Goal: Task Accomplishment & Management: Use online tool/utility

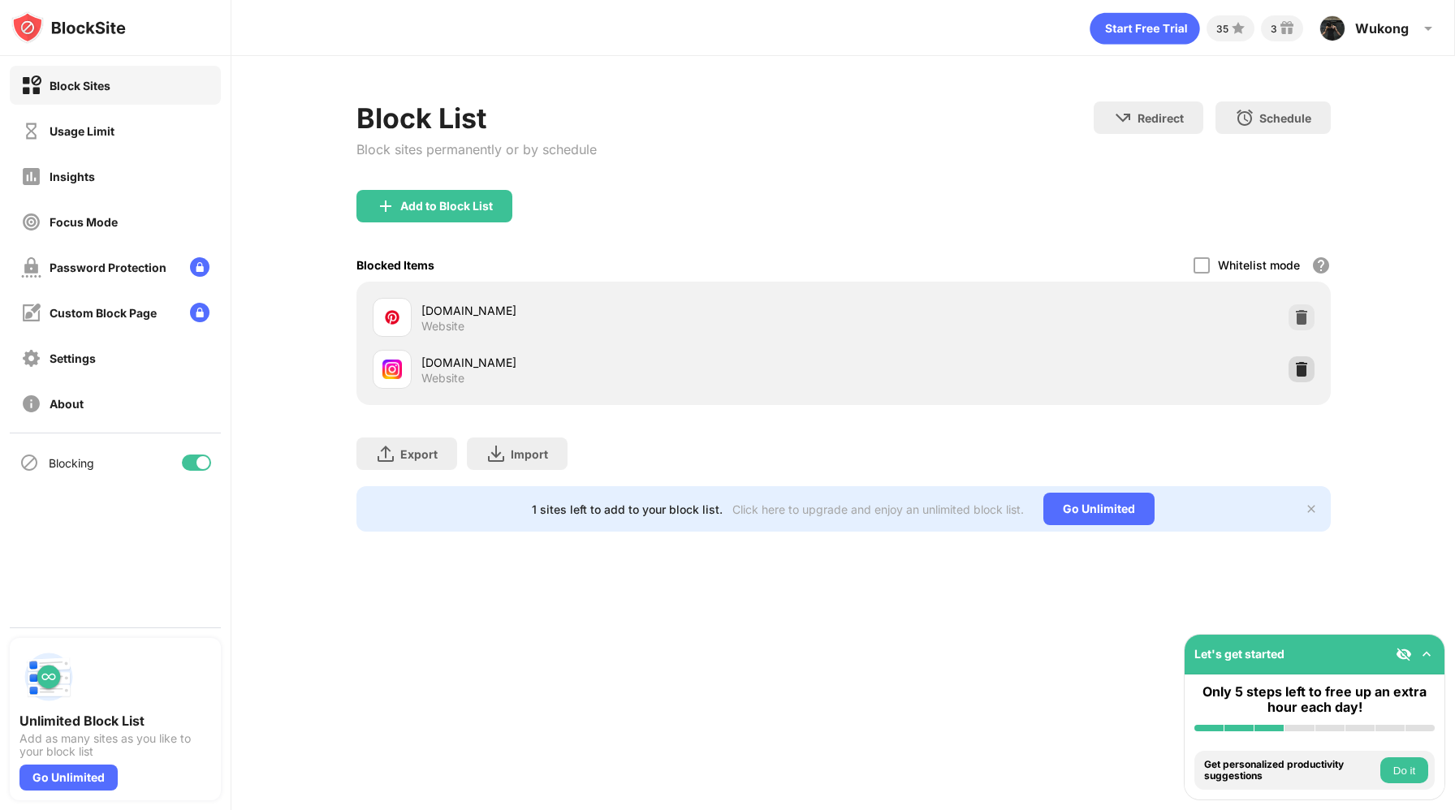
click at [1308, 368] on img at bounding box center [1302, 369] width 16 height 16
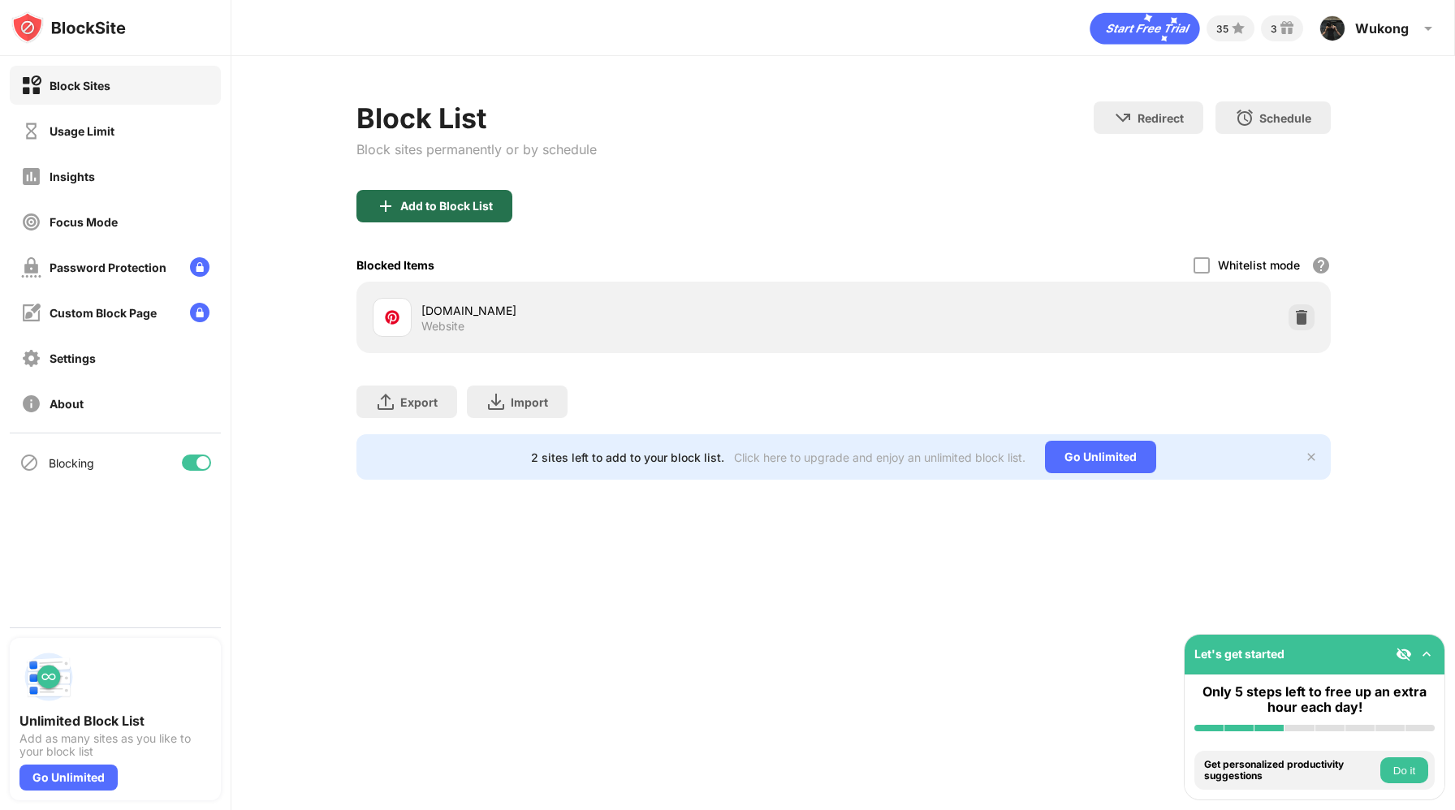
click at [428, 205] on div "Add to Block List" at bounding box center [446, 206] width 93 height 13
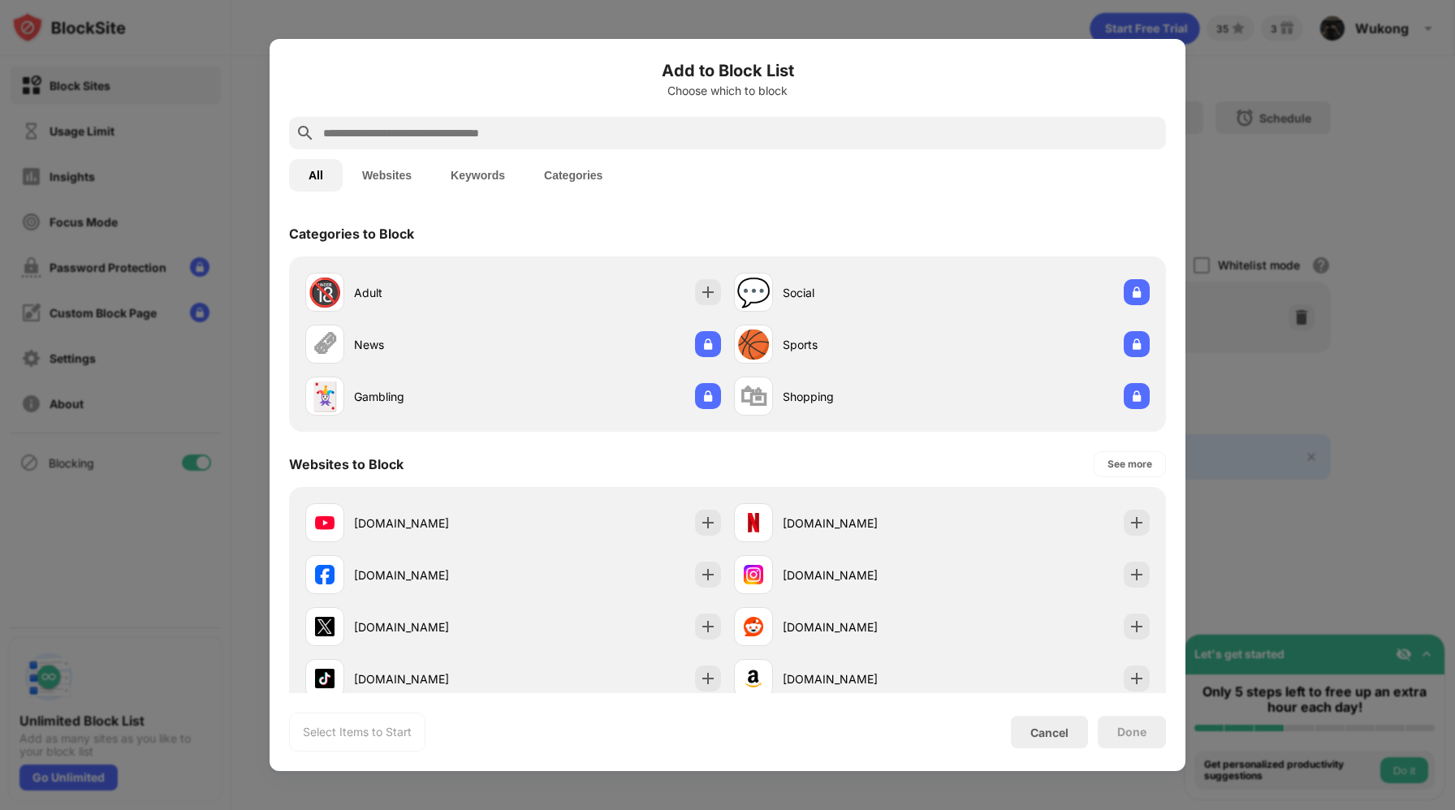
click at [549, 121] on div at bounding box center [727, 133] width 877 height 32
click at [549, 122] on div at bounding box center [727, 133] width 877 height 32
click at [549, 132] on input "text" at bounding box center [741, 132] width 838 height 19
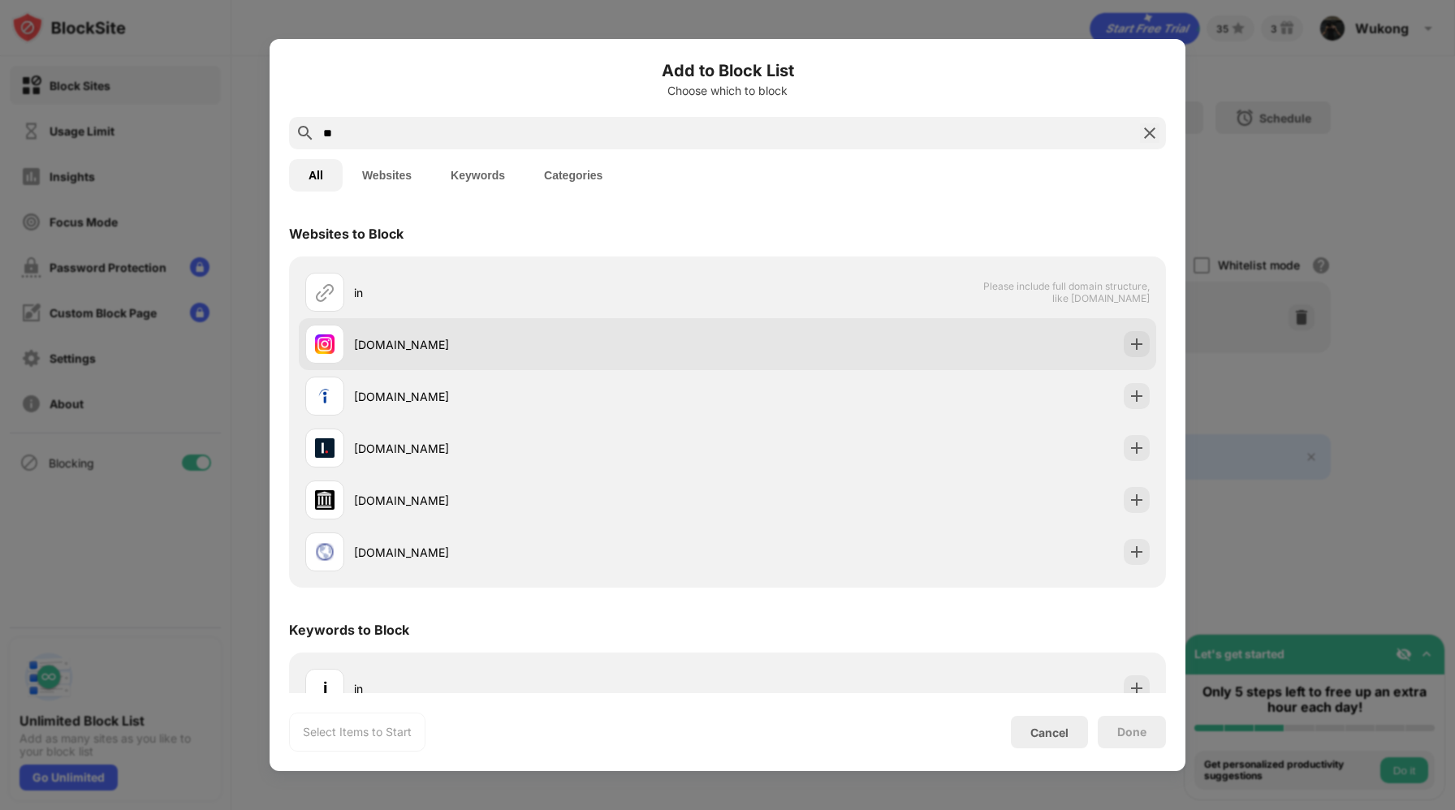
type input "**"
click at [485, 344] on div "[DOMAIN_NAME]" at bounding box center [541, 344] width 374 height 17
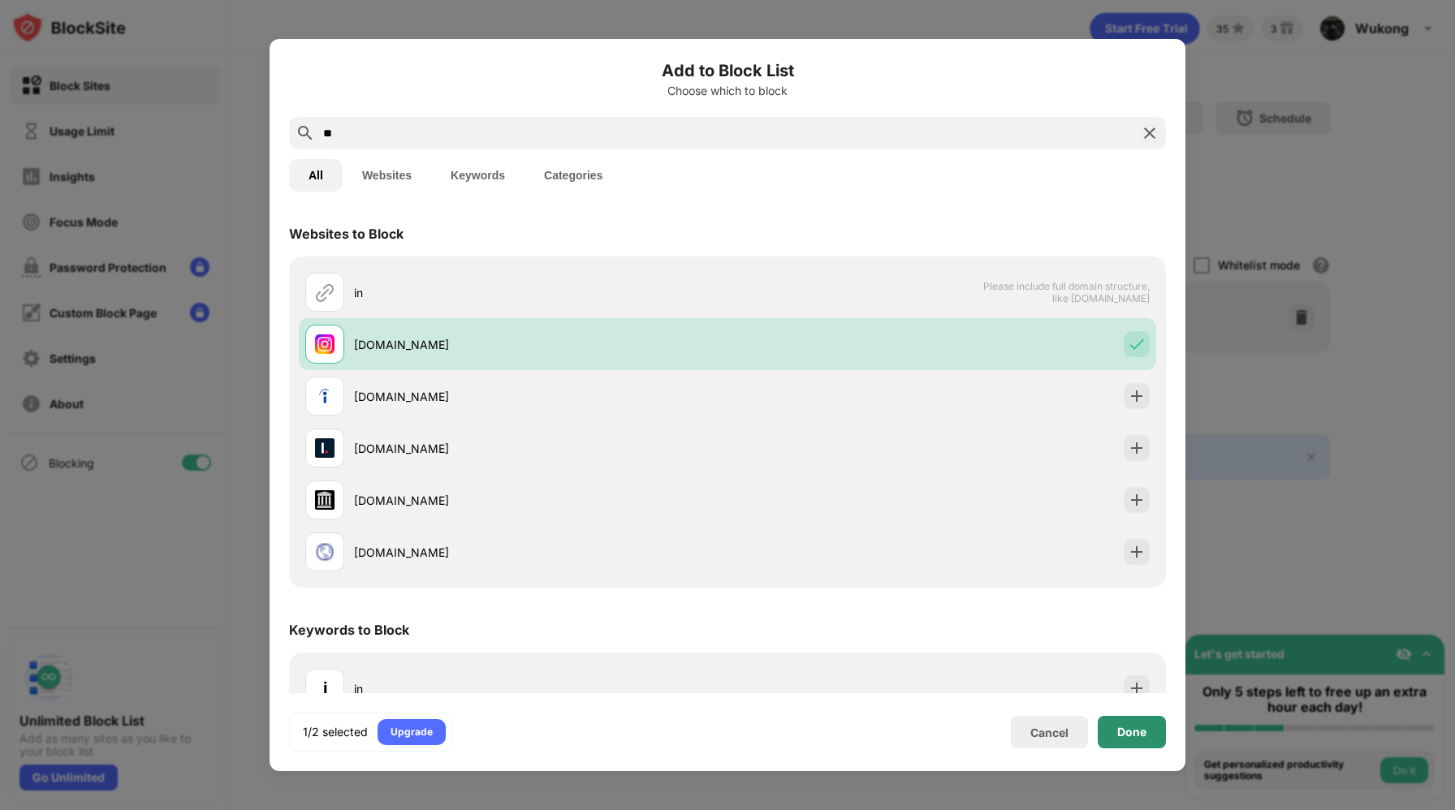
click at [1118, 718] on div "Done" at bounding box center [1132, 732] width 68 height 32
